Goal: Transaction & Acquisition: Register for event/course

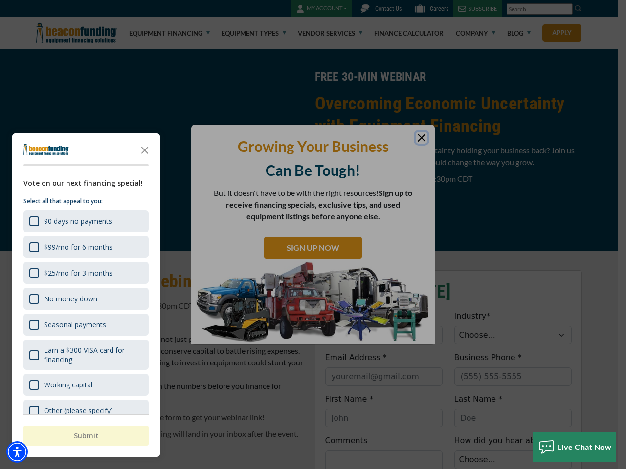
click at [313, 235] on div "button" at bounding box center [313, 234] width 626 height 469
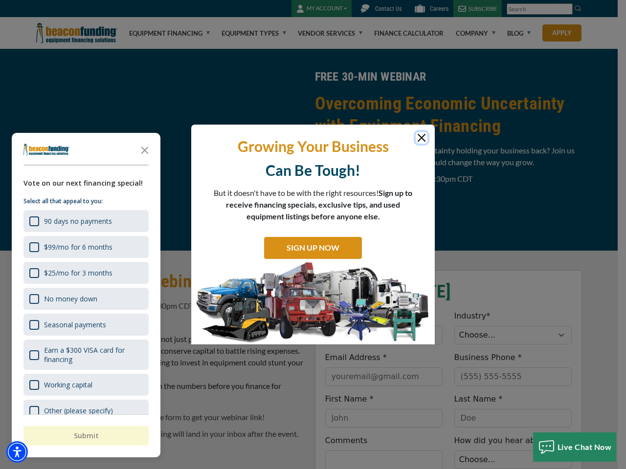
click at [17, 452] on img "Accessibility Menu" at bounding box center [17, 452] width 22 height 22
click at [313, 235] on body "Skip to main content Enable accessibility for low vision Open the accessibility…" at bounding box center [313, 234] width 626 height 469
click at [145, 150] on body "Skip to main content Enable accessibility for low vision Open the accessibility…" at bounding box center [313, 234] width 626 height 469
click at [85, 221] on body "Skip to main content Enable accessibility for low vision Open the accessibility…" at bounding box center [313, 234] width 626 height 469
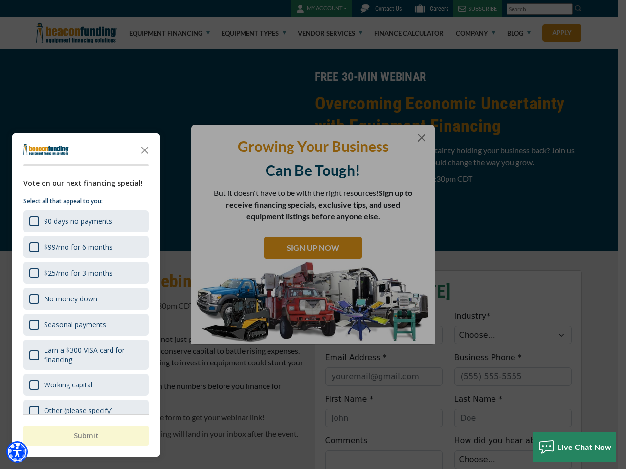
click at [85, 247] on body "Skip to main content Enable accessibility for low vision Open the accessibility…" at bounding box center [313, 234] width 626 height 469
click at [85, 273] on body "Skip to main content Enable accessibility for low vision Open the accessibility…" at bounding box center [313, 234] width 626 height 469
click at [85, 299] on body "Skip to main content Enable accessibility for low vision Open the accessibility…" at bounding box center [313, 234] width 626 height 469
click at [85, 325] on body "Skip to main content Enable accessibility for low vision Open the accessibility…" at bounding box center [313, 234] width 626 height 469
click at [85, 355] on body "Skip to main content Enable accessibility for low vision Open the accessibility…" at bounding box center [313, 234] width 626 height 469
